Goal: Information Seeking & Learning: Compare options

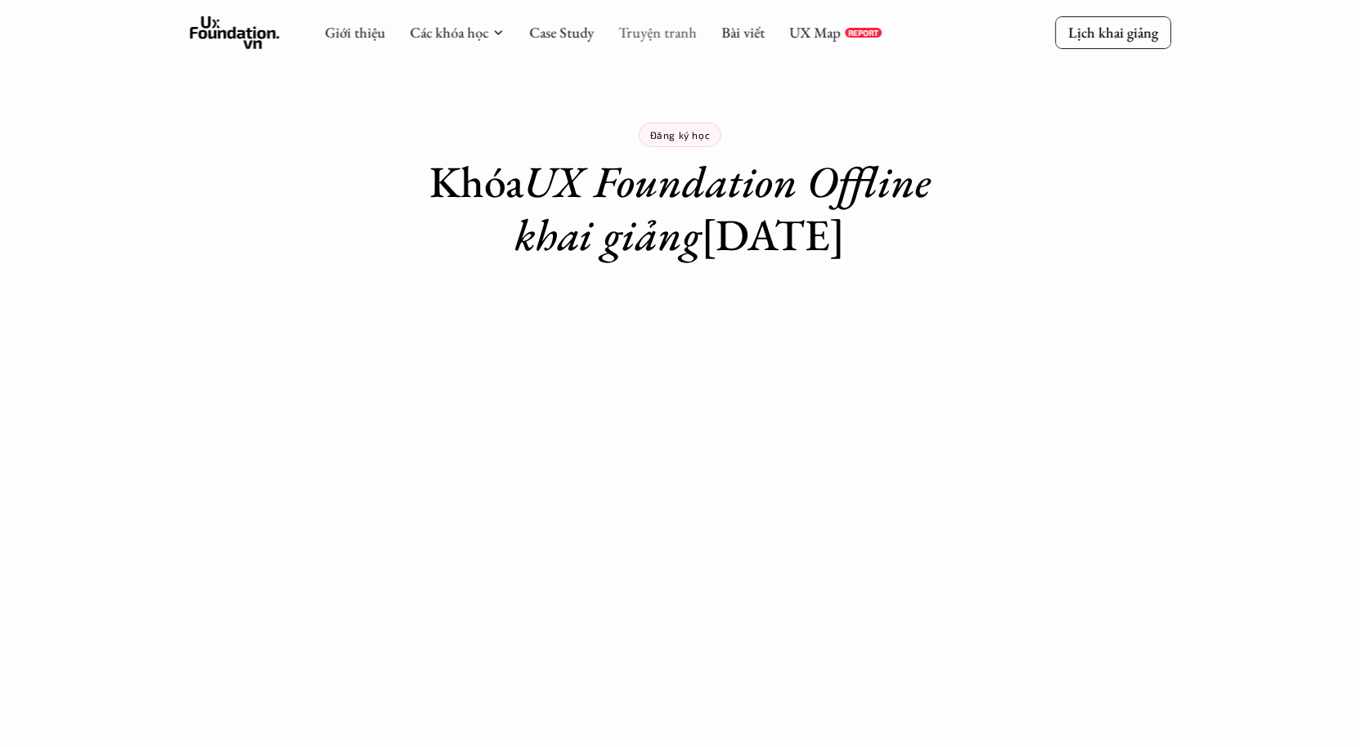
click at [656, 30] on link "Truyện tranh" at bounding box center [657, 32] width 78 height 19
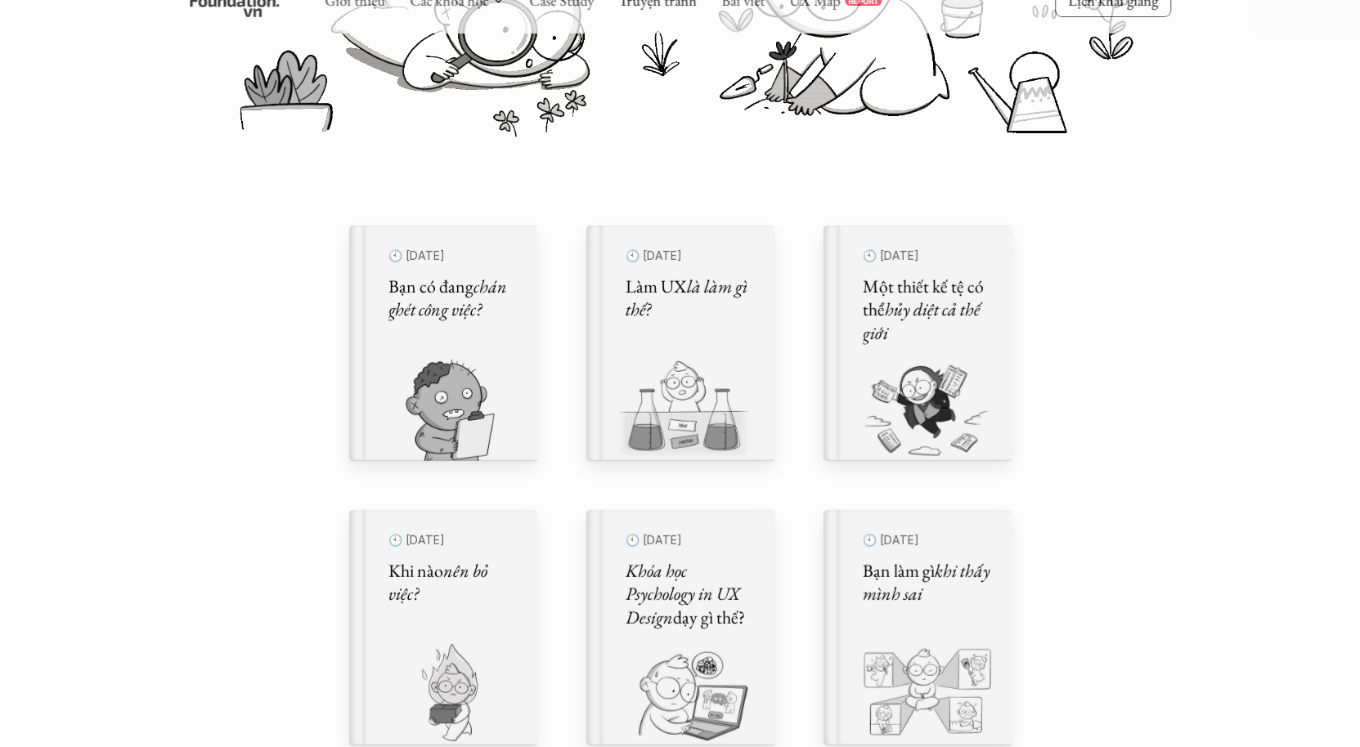
scroll to position [424, 0]
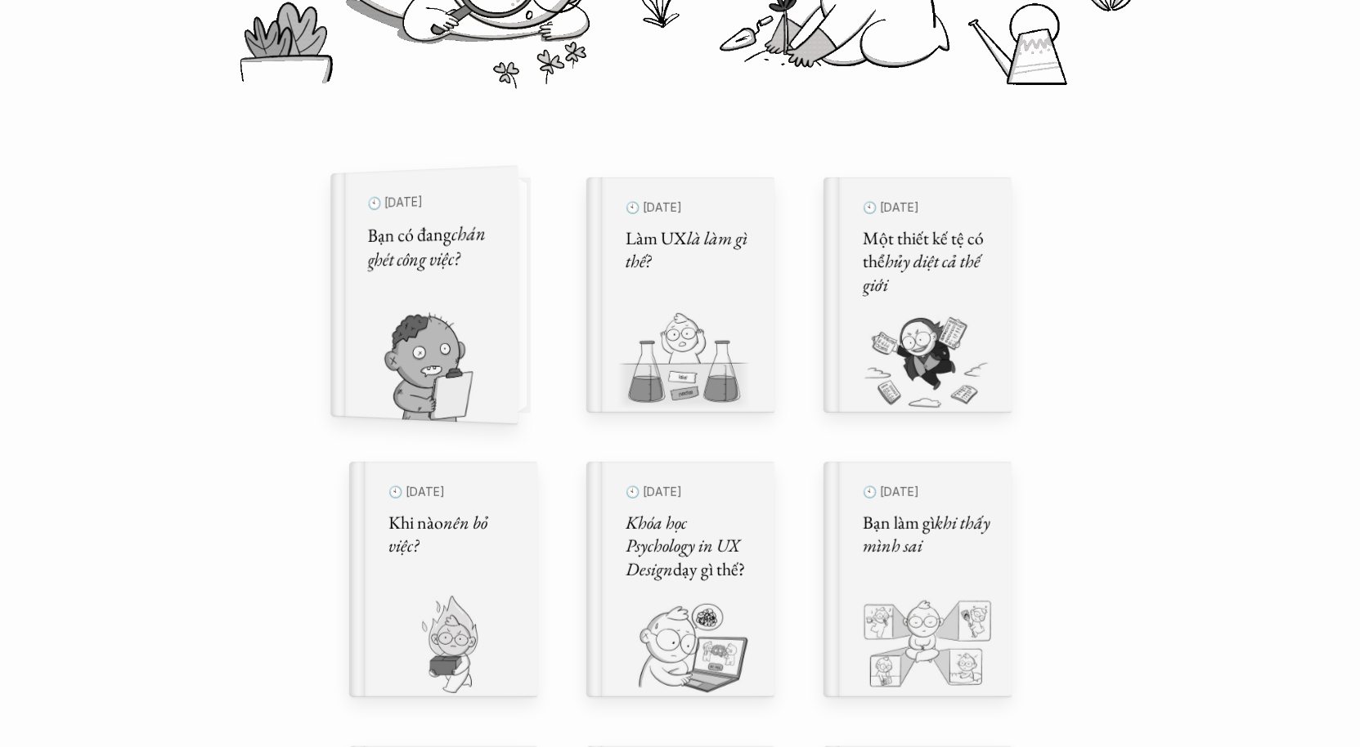
click at [365, 315] on img at bounding box center [414, 368] width 168 height 113
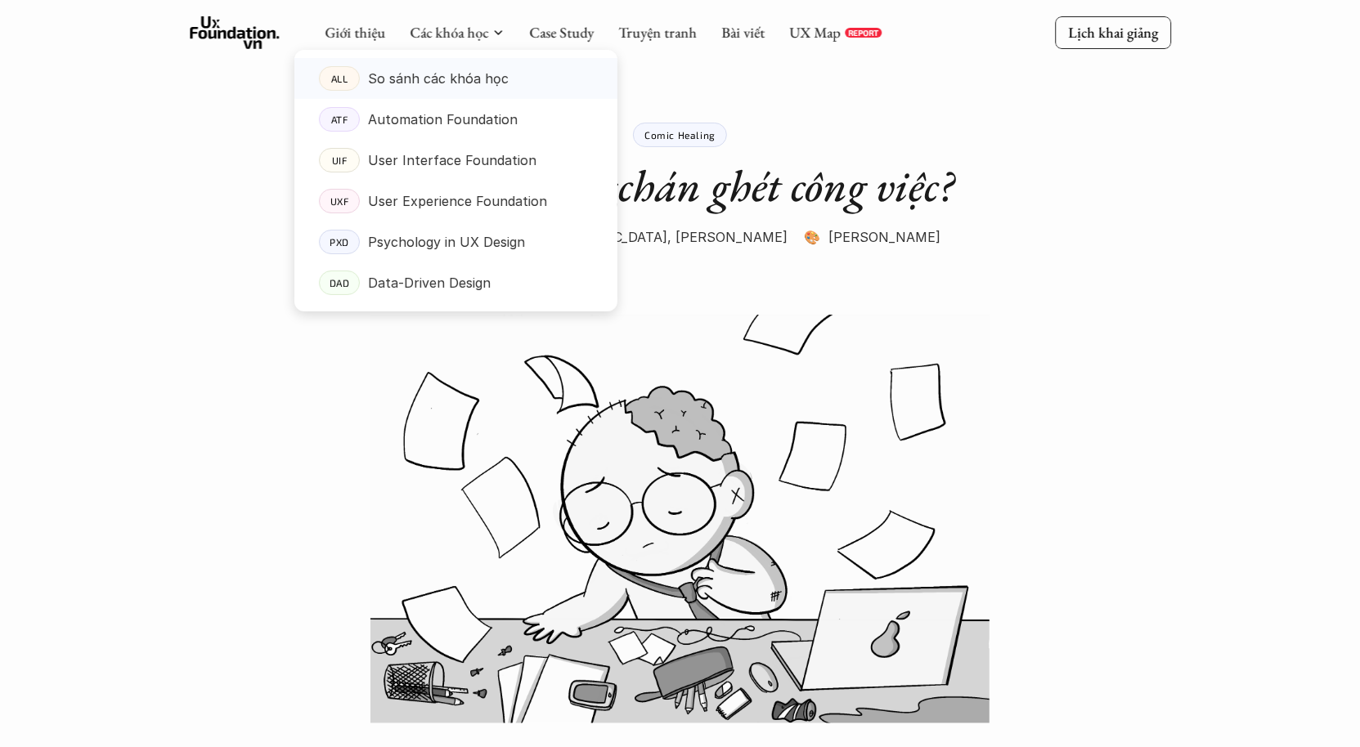
click at [405, 80] on p "So sánh các khóa học" at bounding box center [438, 78] width 141 height 25
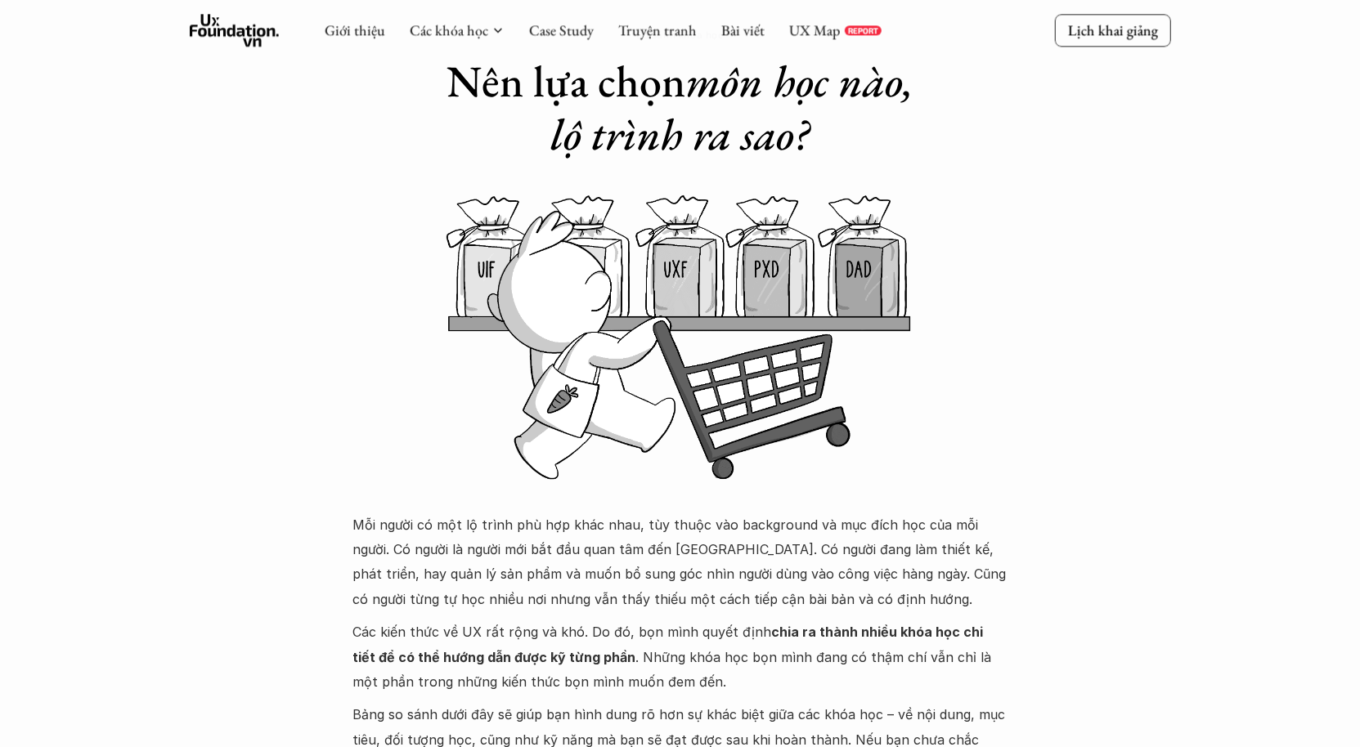
scroll to position [438, 0]
